Goal: Task Accomplishment & Management: Use online tool/utility

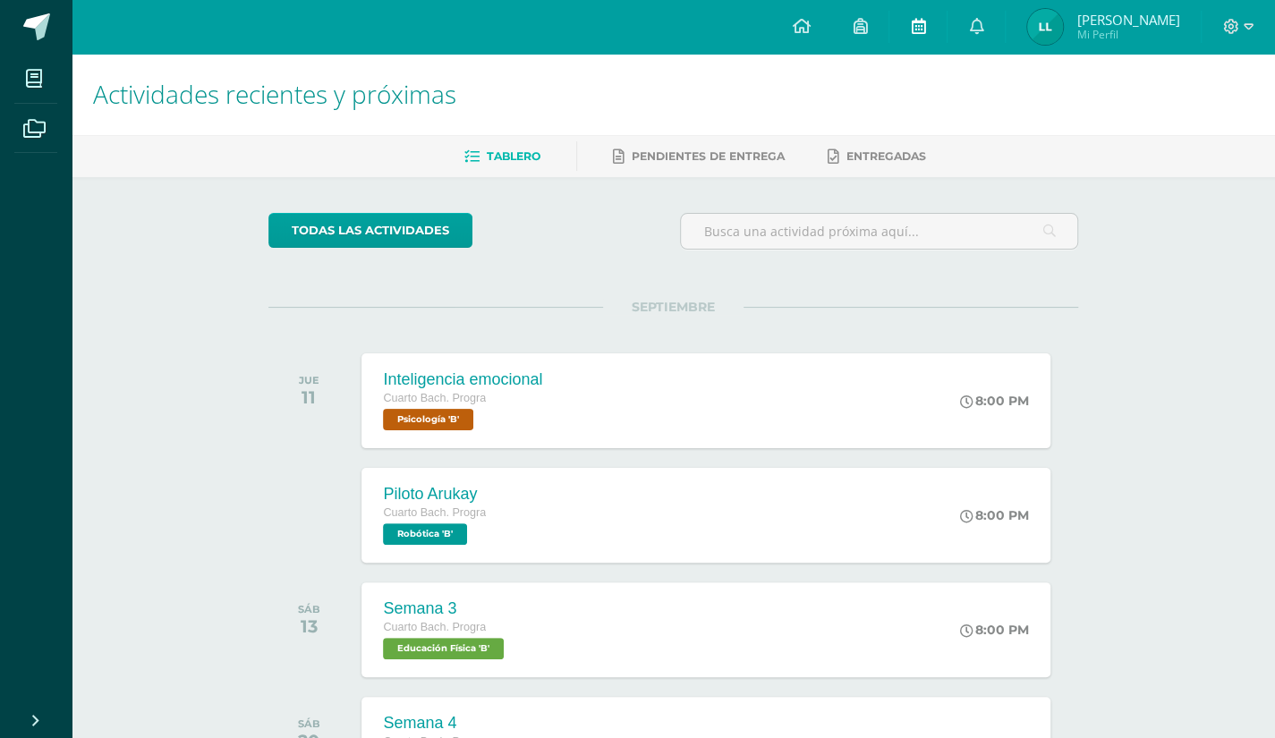
click at [947, 31] on link at bounding box center [917, 27] width 57 height 54
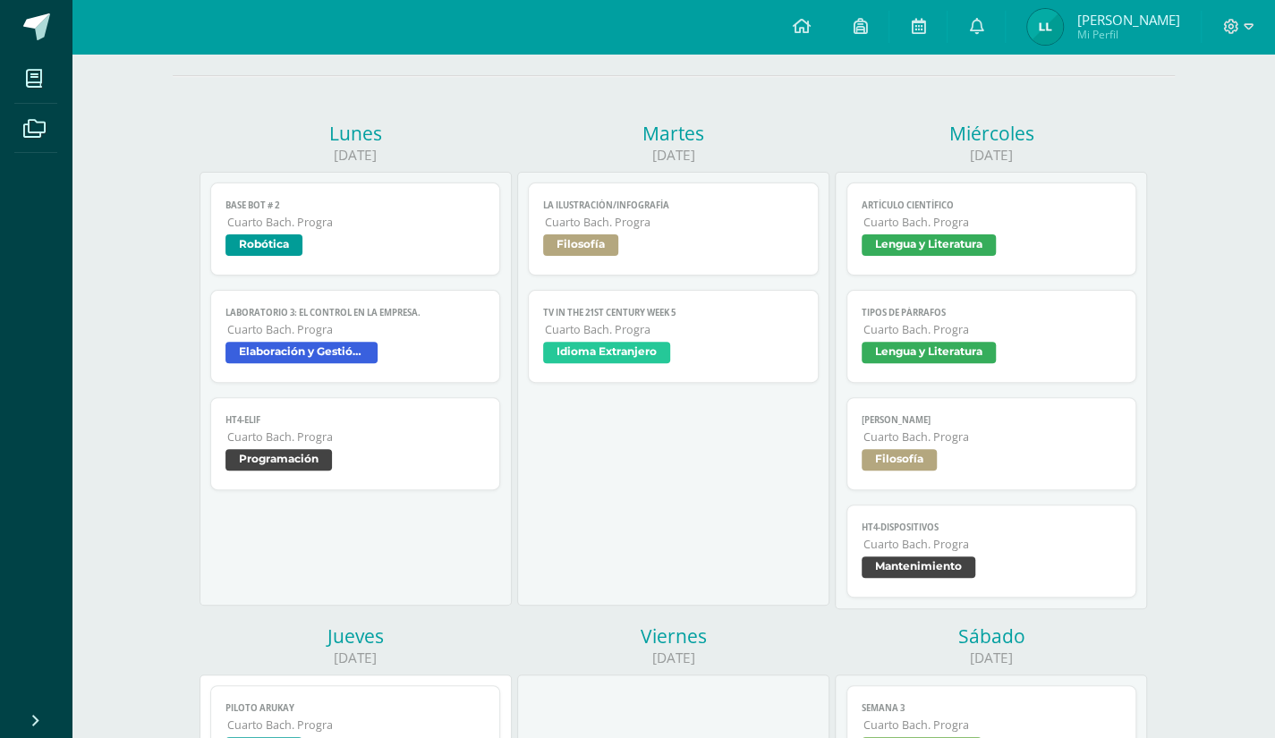
scroll to position [174, 0]
click at [925, 30] on icon at bounding box center [918, 26] width 14 height 16
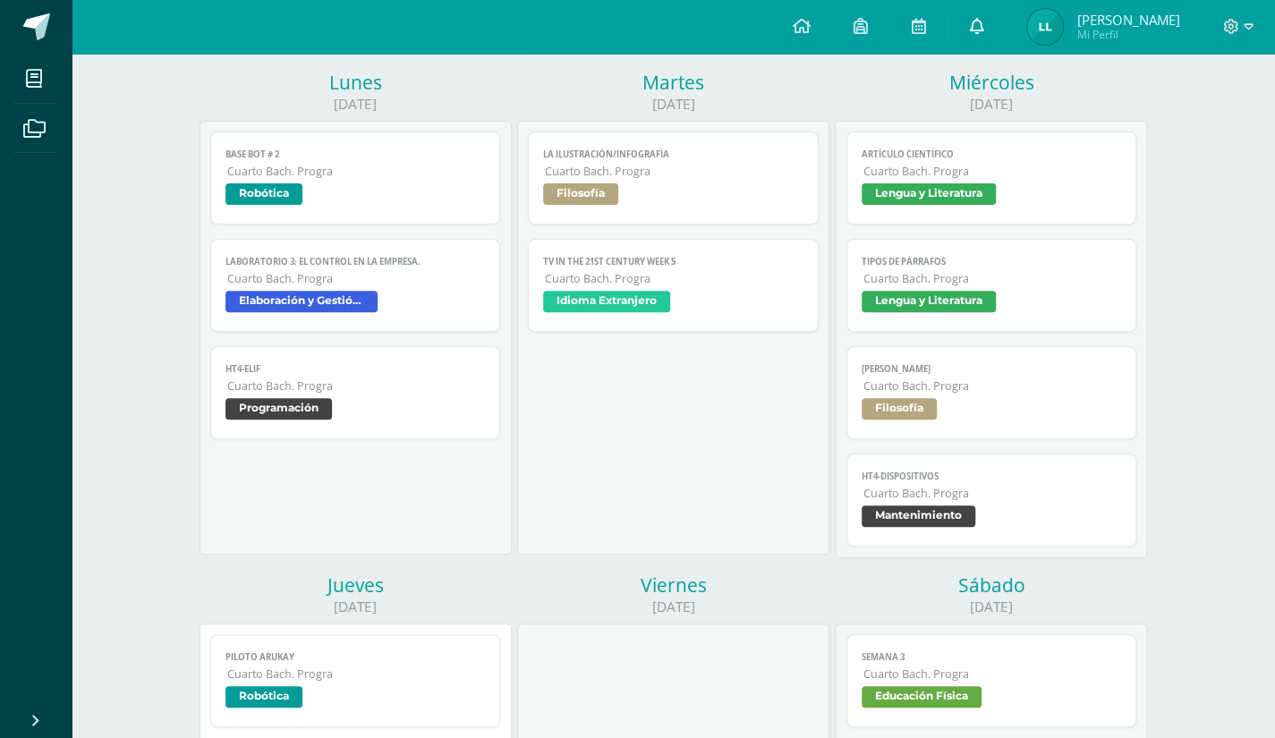
scroll to position [209, 0]
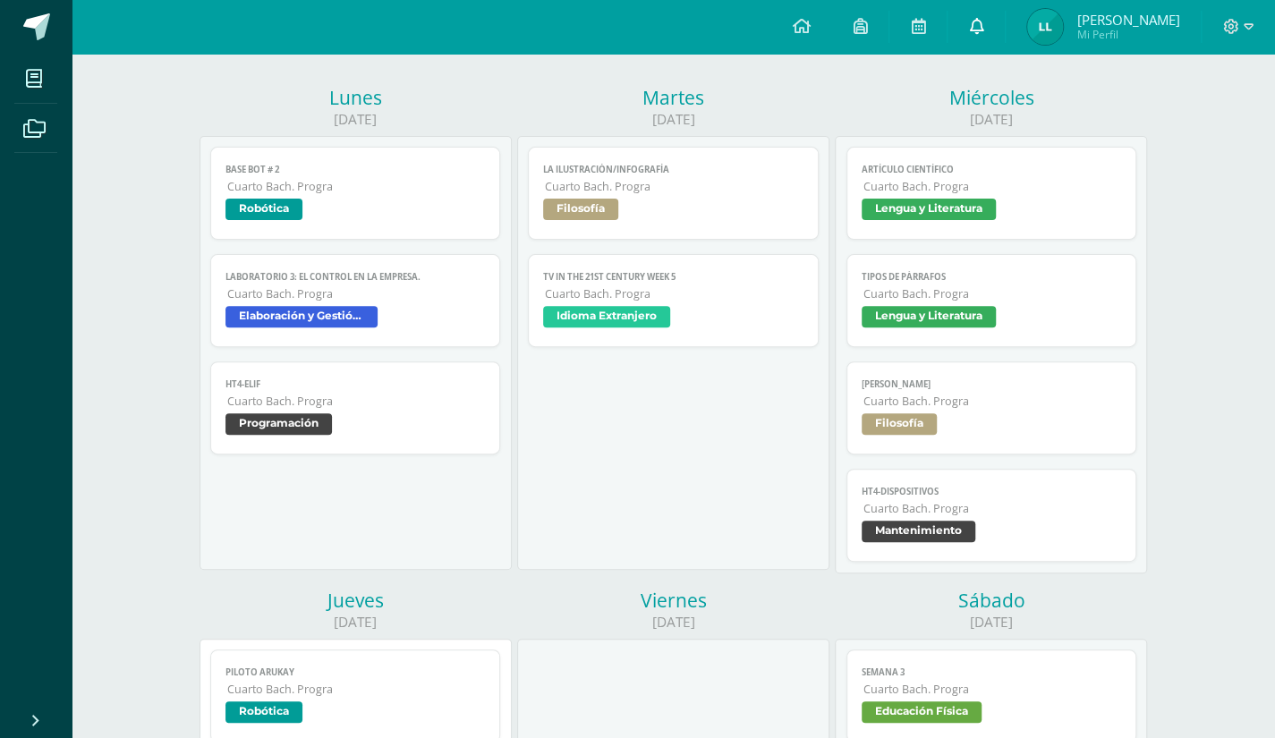
click at [1005, 30] on link at bounding box center [975, 27] width 57 height 54
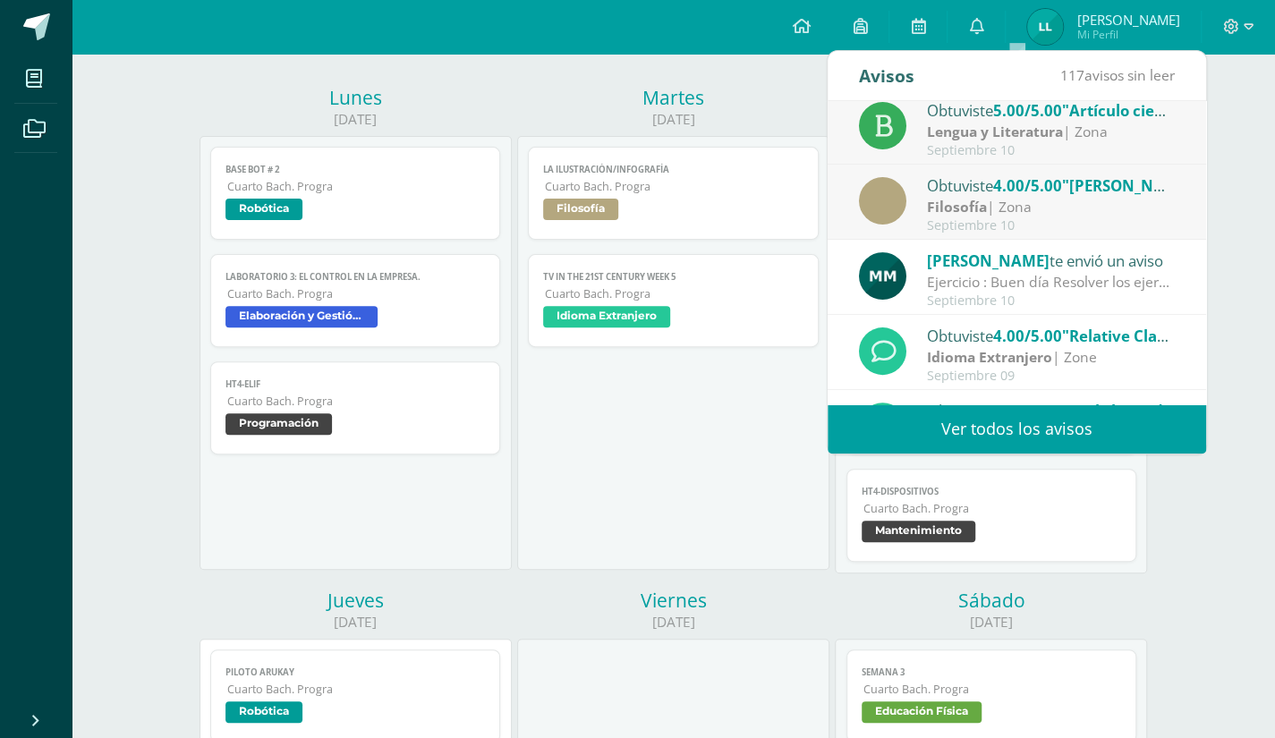
scroll to position [297, 0]
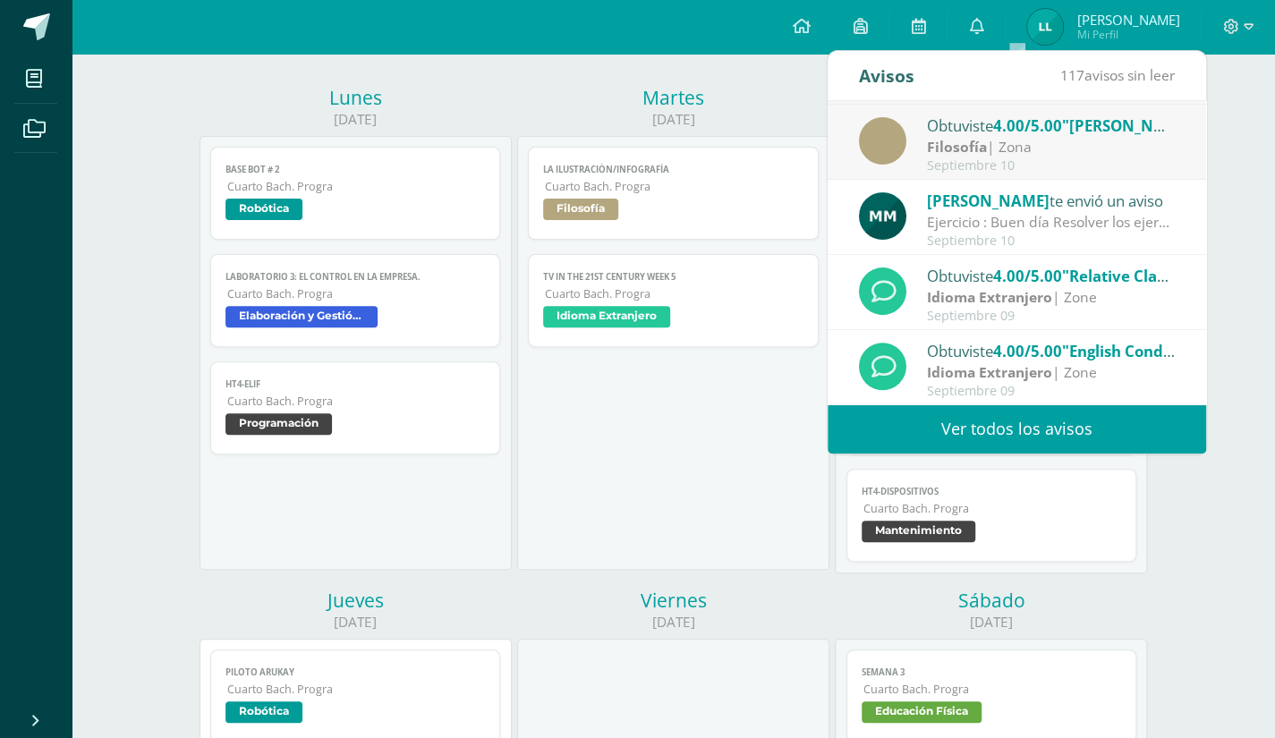
click at [1079, 216] on div "Ejercicio : Buen día Resolver los ejercicios adjuntos" at bounding box center [1051, 222] width 249 height 21
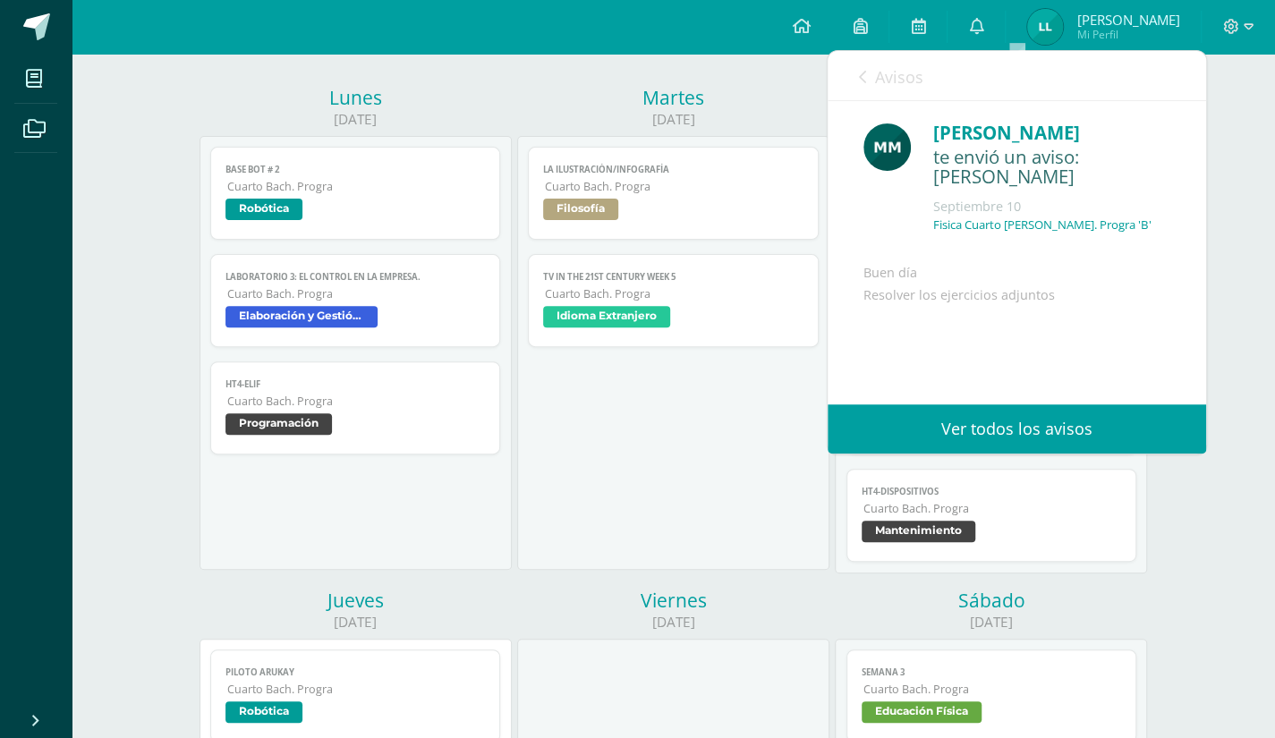
scroll to position [131, 0]
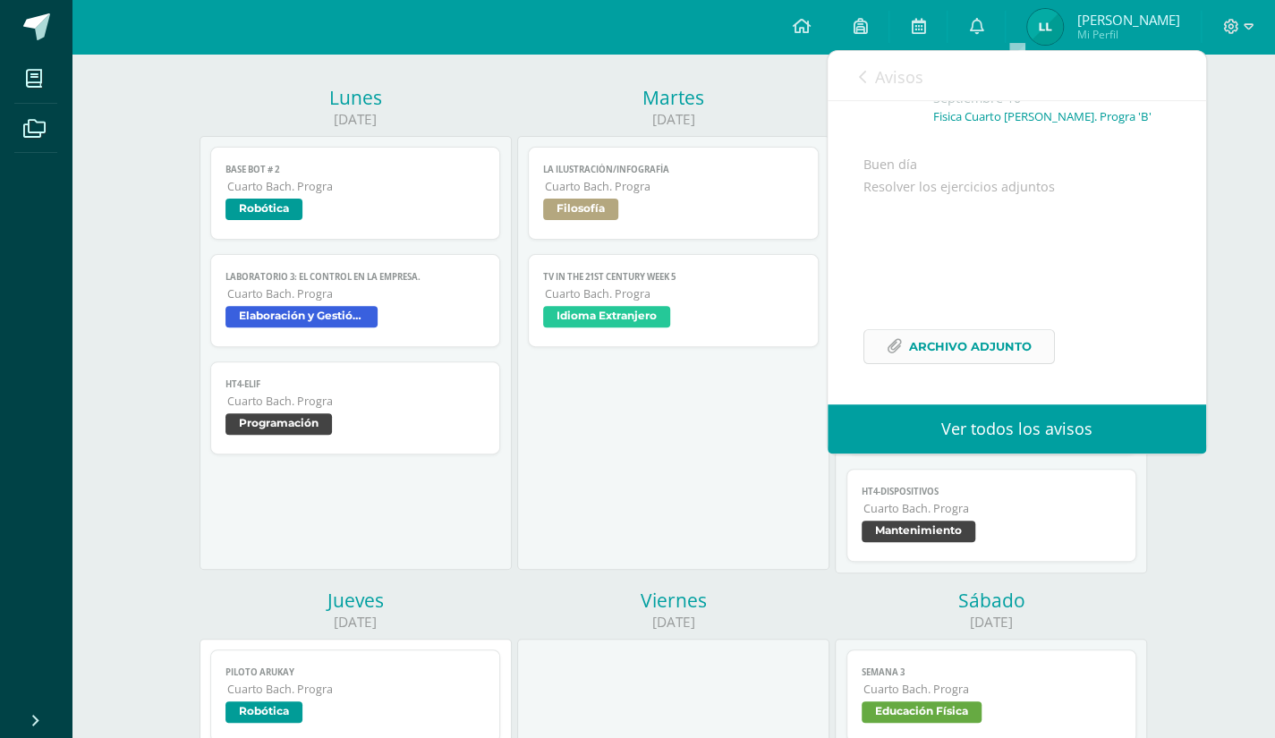
click at [909, 352] on span "Archivo Adjunto" at bounding box center [970, 346] width 123 height 33
